Goal: Information Seeking & Learning: Learn about a topic

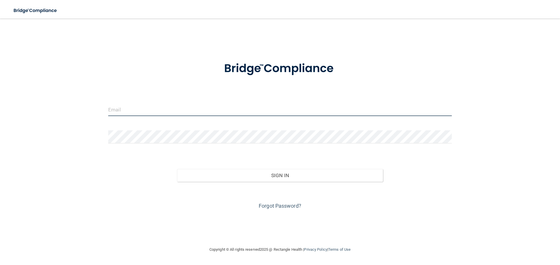
click at [131, 112] on input "email" at bounding box center [279, 109] width 343 height 13
type input "ralsaleh2000@gmail.com"
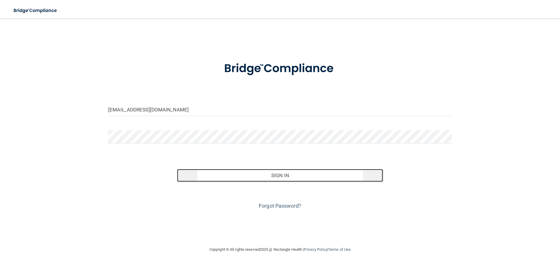
click at [281, 177] on button "Sign In" at bounding box center [280, 175] width 206 height 13
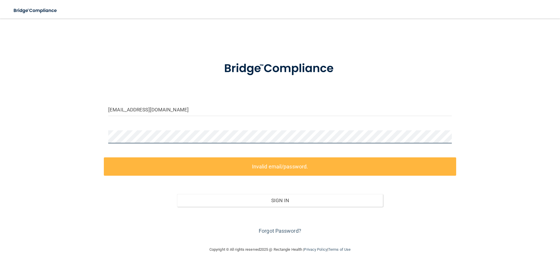
click at [91, 140] on div "ralsaleh2000@gmail.com Invalid email/password. You don't have permission to acc…" at bounding box center [280, 132] width 536 height 216
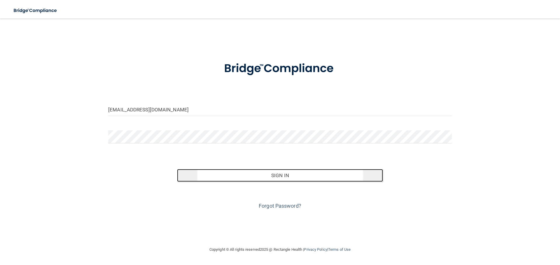
click at [272, 174] on button "Sign In" at bounding box center [280, 175] width 206 height 13
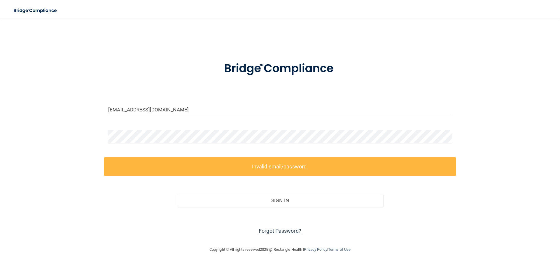
click at [285, 231] on link "Forgot Password?" at bounding box center [280, 231] width 43 height 6
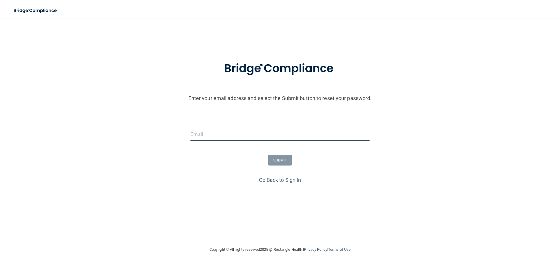
click at [199, 135] on input "email" at bounding box center [279, 134] width 179 height 13
type input "ralsaleh2000@gmail.com"
click at [281, 160] on button "SUBMIT" at bounding box center [280, 160] width 24 height 11
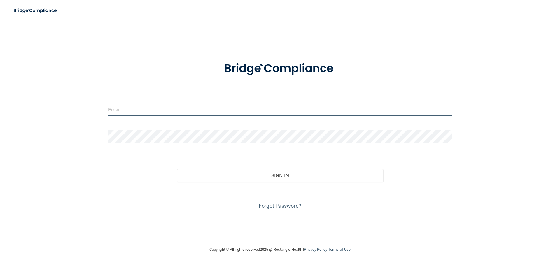
click at [122, 112] on input "email" at bounding box center [279, 109] width 343 height 13
type input "ralsaleh2000@gmail.com"
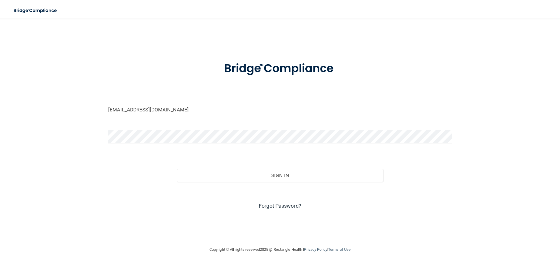
click at [277, 205] on link "Forgot Password?" at bounding box center [280, 206] width 43 height 6
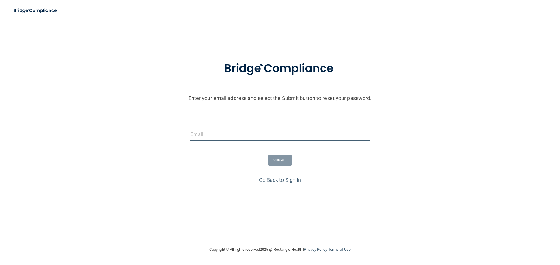
click at [199, 134] on input "email" at bounding box center [279, 134] width 179 height 13
type input "ralsaleh2000@gmail.com"
click at [280, 160] on button "SUBMIT" at bounding box center [280, 160] width 24 height 11
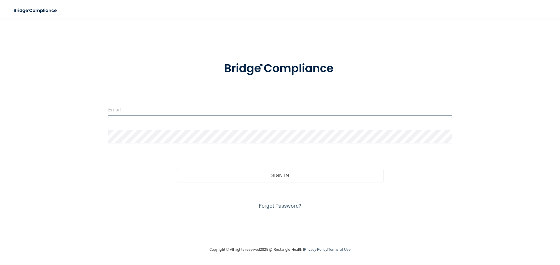
click at [135, 112] on input "email" at bounding box center [279, 109] width 343 height 13
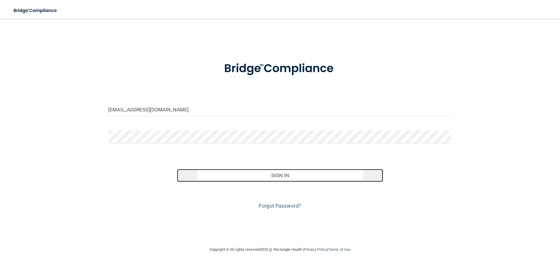
click at [278, 176] on button "Sign In" at bounding box center [280, 175] width 206 height 13
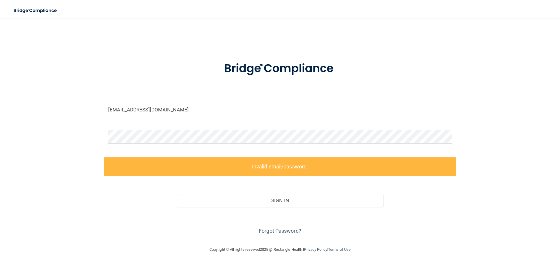
click at [105, 139] on div at bounding box center [280, 139] width 352 height 17
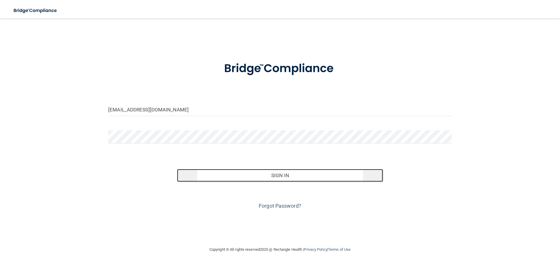
click at [284, 173] on button "Sign In" at bounding box center [280, 175] width 206 height 13
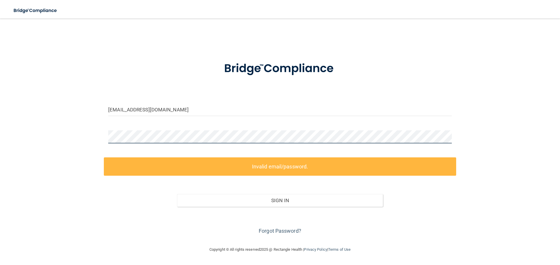
click at [95, 138] on div "ralsaleh2000@gmail.com Invalid email/password. You don't have permission to acc…" at bounding box center [280, 132] width 536 height 216
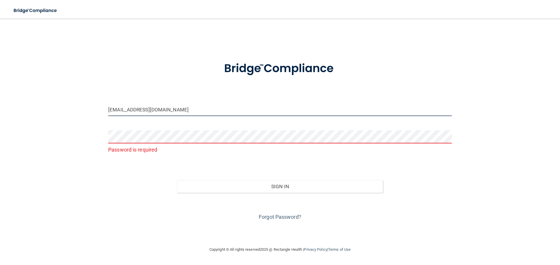
click at [165, 110] on input "ralsaleh2000@gmail.com" at bounding box center [279, 109] width 343 height 13
type input "ralsaleh2000@gmail.com"
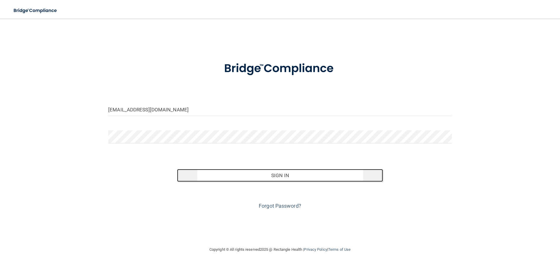
click at [284, 173] on button "Sign In" at bounding box center [280, 175] width 206 height 13
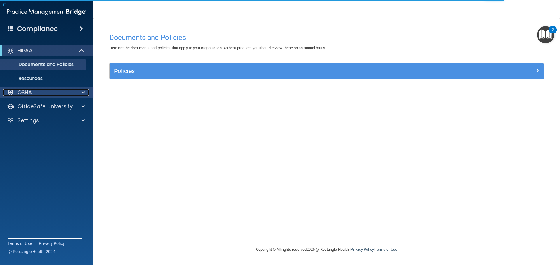
click at [21, 92] on p "OSHA" at bounding box center [24, 92] width 15 height 7
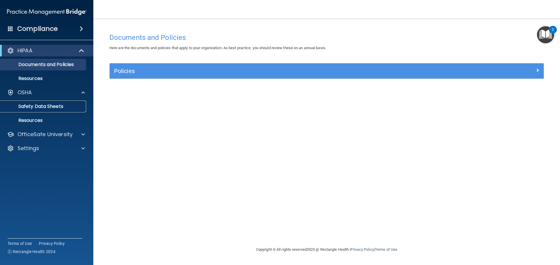
click at [57, 105] on p "Safety Data Sheets" at bounding box center [44, 107] width 80 height 6
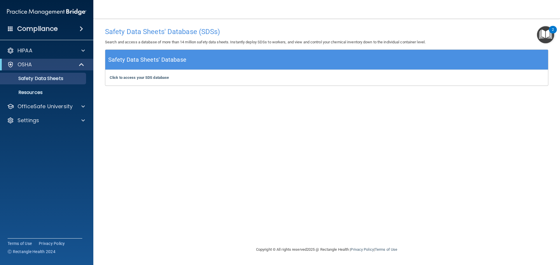
click at [154, 81] on div "Click to access your SDS database Click to access your SDS database" at bounding box center [326, 78] width 442 height 16
click at [140, 59] on h5 "Safety Data Sheets' Database" at bounding box center [147, 60] width 78 height 10
click at [141, 77] on b "Click to access your SDS database" at bounding box center [139, 77] width 59 height 4
click at [43, 105] on p "OfficeSafe University" at bounding box center [44, 106] width 55 height 7
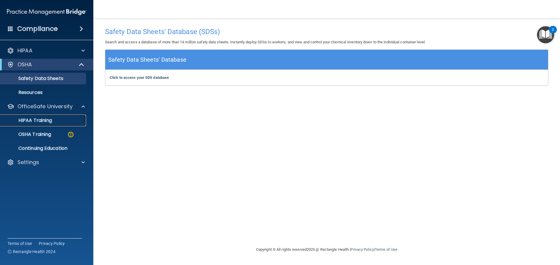
click at [52, 119] on p "HIPAA Training" at bounding box center [28, 121] width 48 height 6
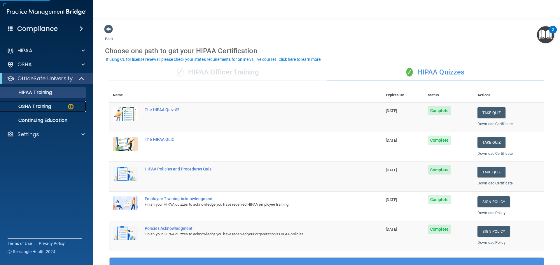
click at [39, 108] on p "OSHA Training" at bounding box center [27, 107] width 47 height 6
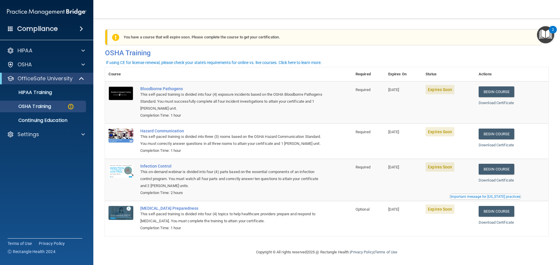
click at [115, 93] on img at bounding box center [120, 94] width 25 height 14
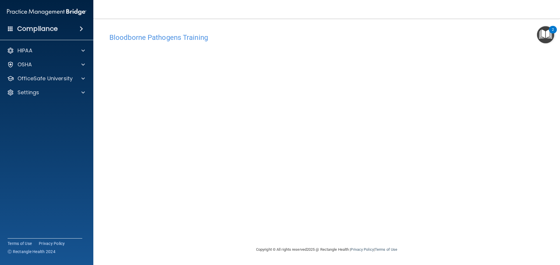
drag, startPoint x: 537, startPoint y: 261, endPoint x: 536, endPoint y: 266, distance: 4.8
click at [536, 265] on html "Compliance HIPAA Documents and Policies Report an Incident Business Associates …" at bounding box center [280, 132] width 560 height 265
click at [83, 78] on span at bounding box center [82, 78] width 3 height 7
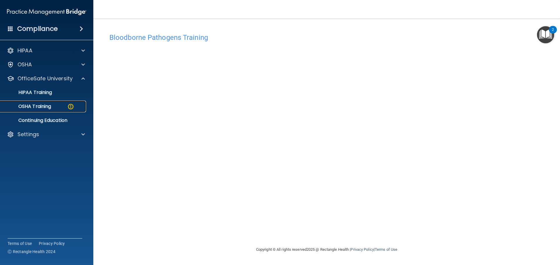
click at [42, 107] on p "OSHA Training" at bounding box center [27, 107] width 47 height 6
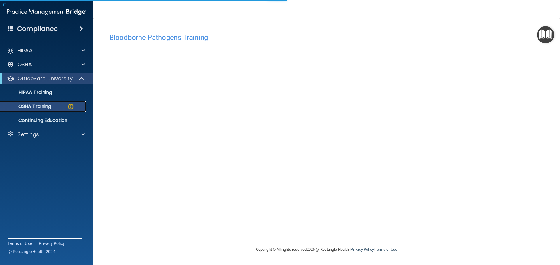
click at [42, 107] on p "OSHA Training" at bounding box center [27, 107] width 47 height 6
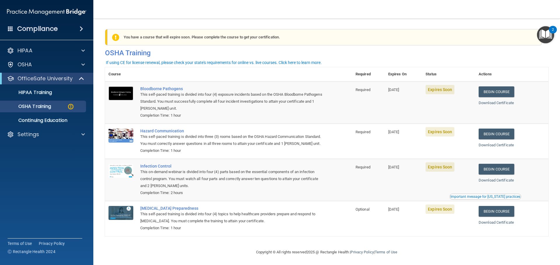
click at [123, 88] on img at bounding box center [120, 94] width 25 height 14
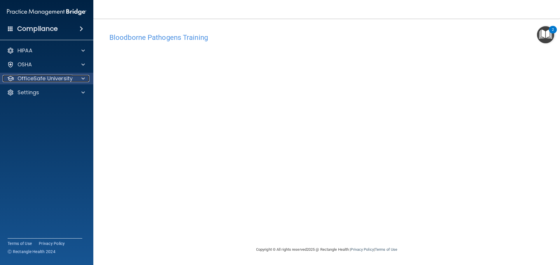
click at [81, 77] on div at bounding box center [82, 78] width 15 height 7
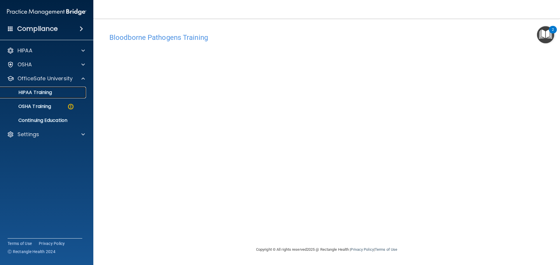
click at [54, 91] on div "HIPAA Training" at bounding box center [44, 93] width 80 height 6
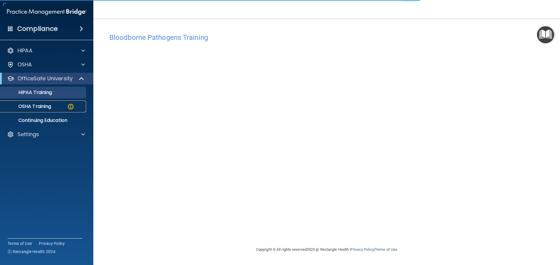
click at [51, 105] on p "OSHA Training" at bounding box center [27, 107] width 47 height 6
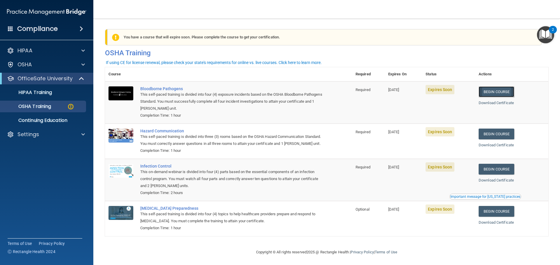
click at [500, 90] on link "Begin Course" at bounding box center [496, 92] width 36 height 11
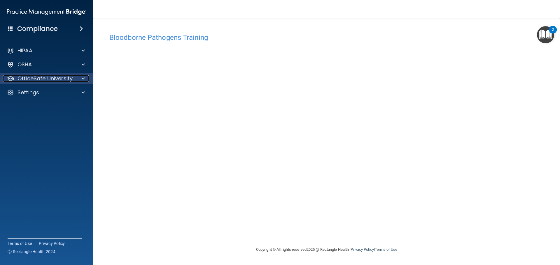
click at [85, 78] on div at bounding box center [82, 78] width 15 height 7
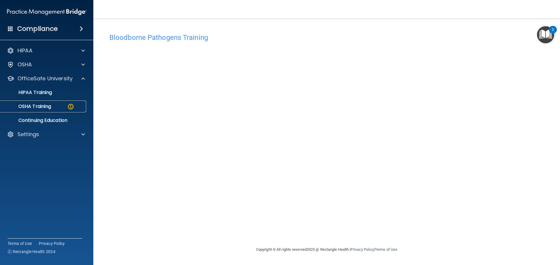
click at [45, 105] on p "OSHA Training" at bounding box center [27, 107] width 47 height 6
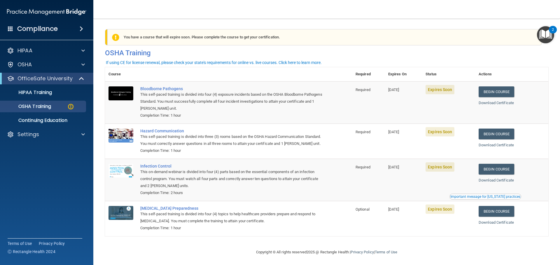
click at [442, 92] on span "Expires Soon" at bounding box center [439, 89] width 29 height 9
click at [121, 92] on img at bounding box center [120, 94] width 25 height 14
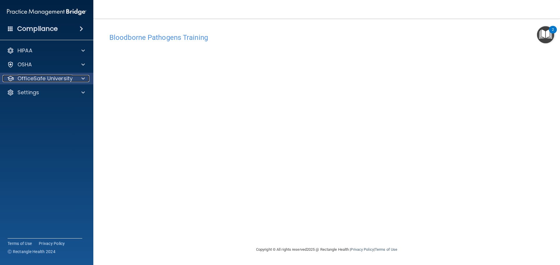
click at [83, 77] on span at bounding box center [82, 78] width 3 height 7
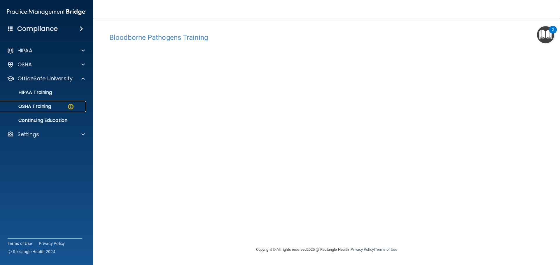
click at [56, 104] on div "OSHA Training" at bounding box center [44, 107] width 80 height 6
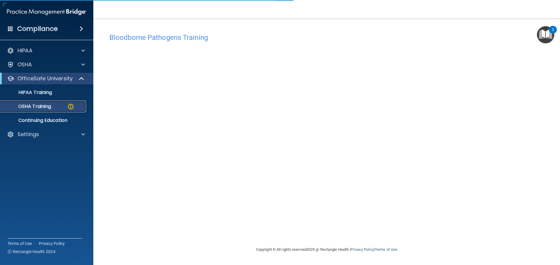
click at [71, 106] on img at bounding box center [70, 106] width 7 height 7
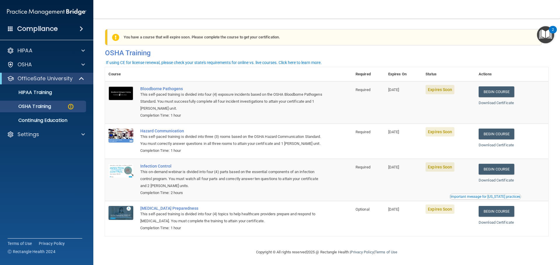
click at [120, 97] on img at bounding box center [120, 94] width 25 height 14
